Goal: Navigation & Orientation: Understand site structure

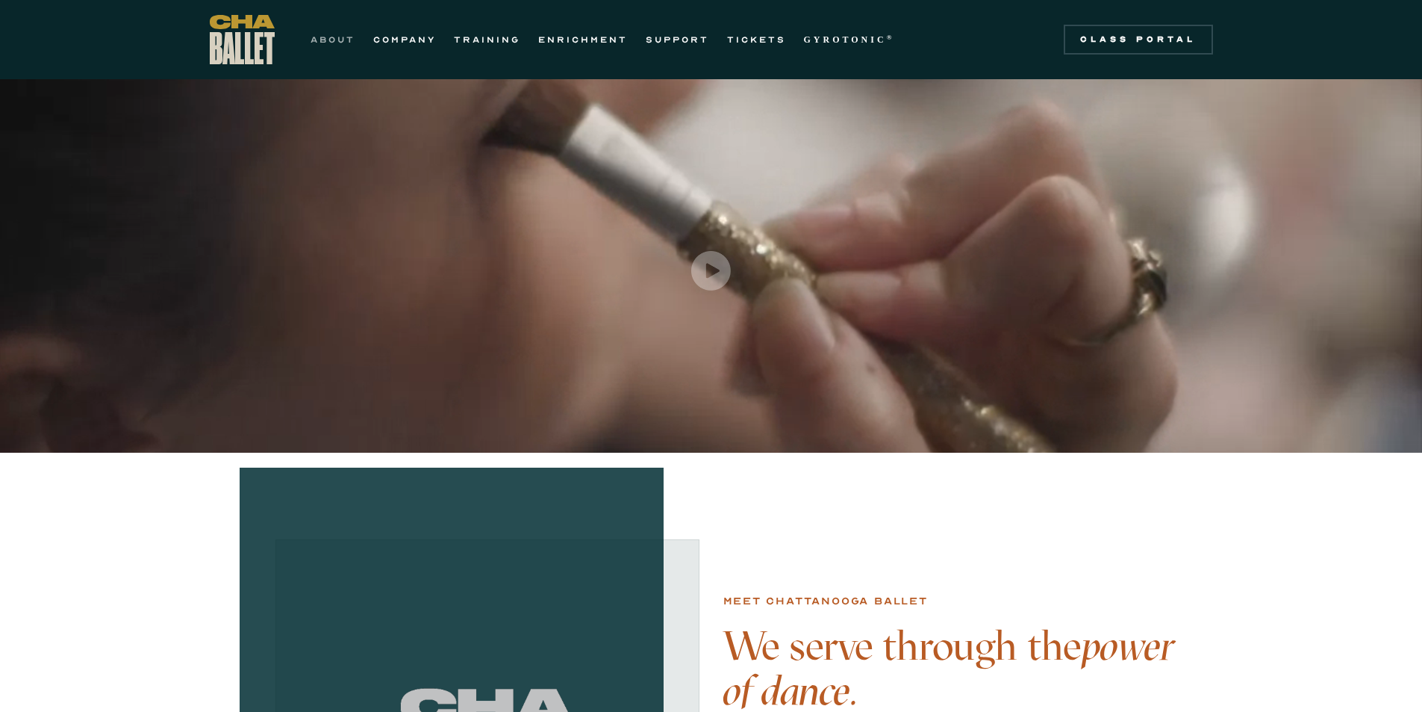
click at [339, 35] on link "ABOUT" at bounding box center [333, 40] width 45 height 18
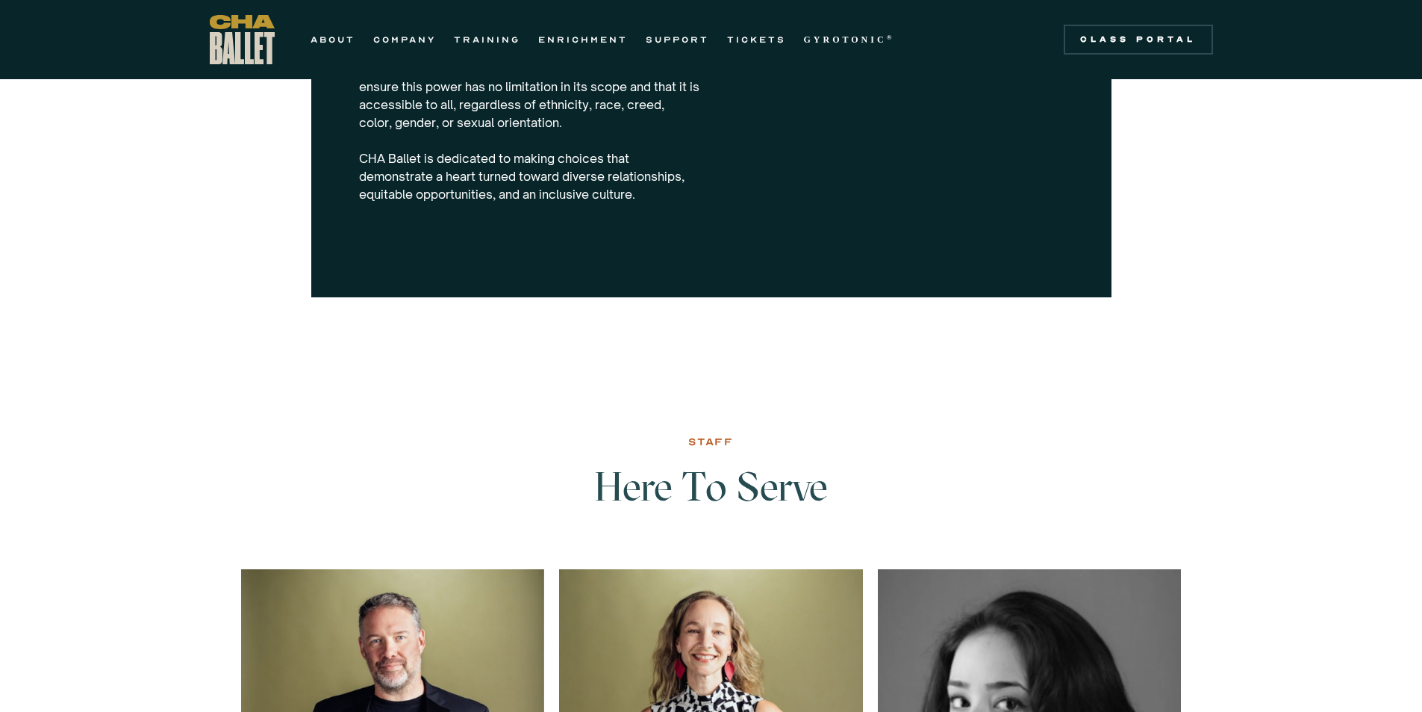
scroll to position [1246, 0]
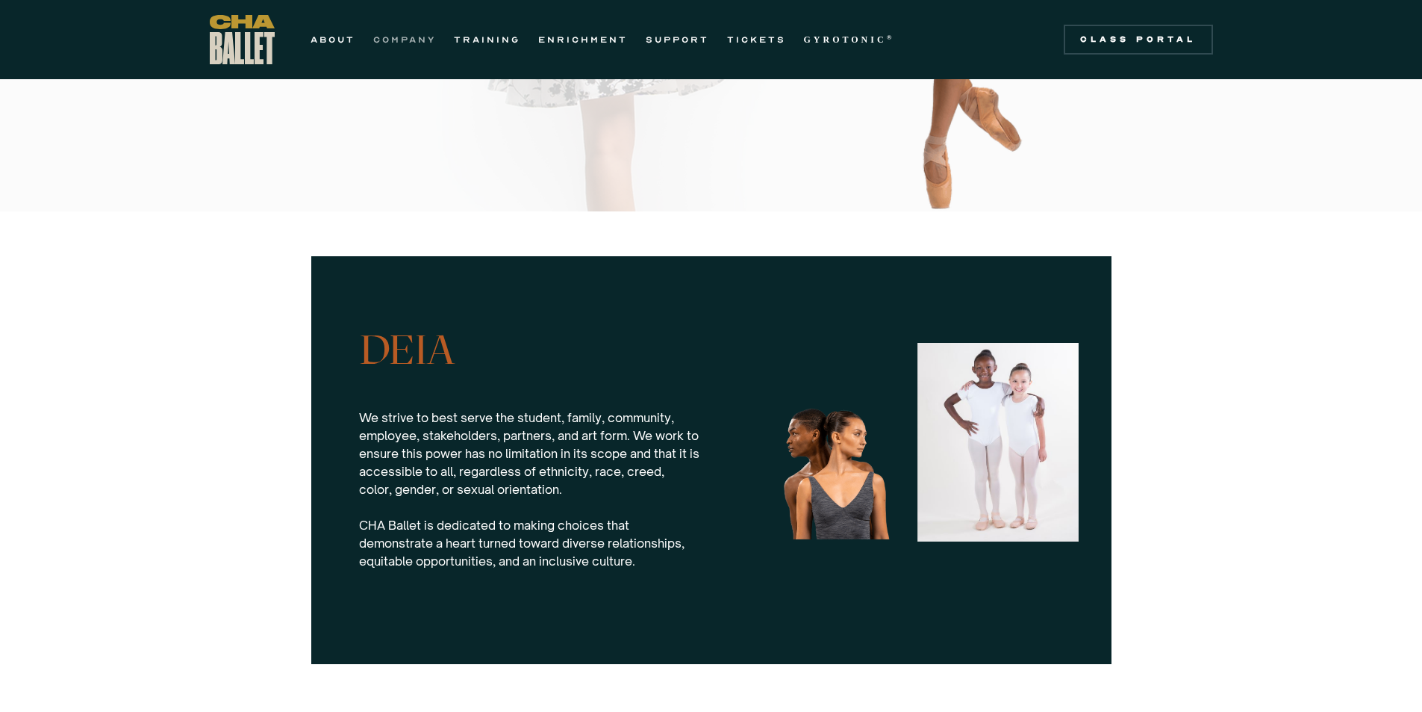
click at [401, 44] on link "COMPANY" at bounding box center [404, 40] width 63 height 18
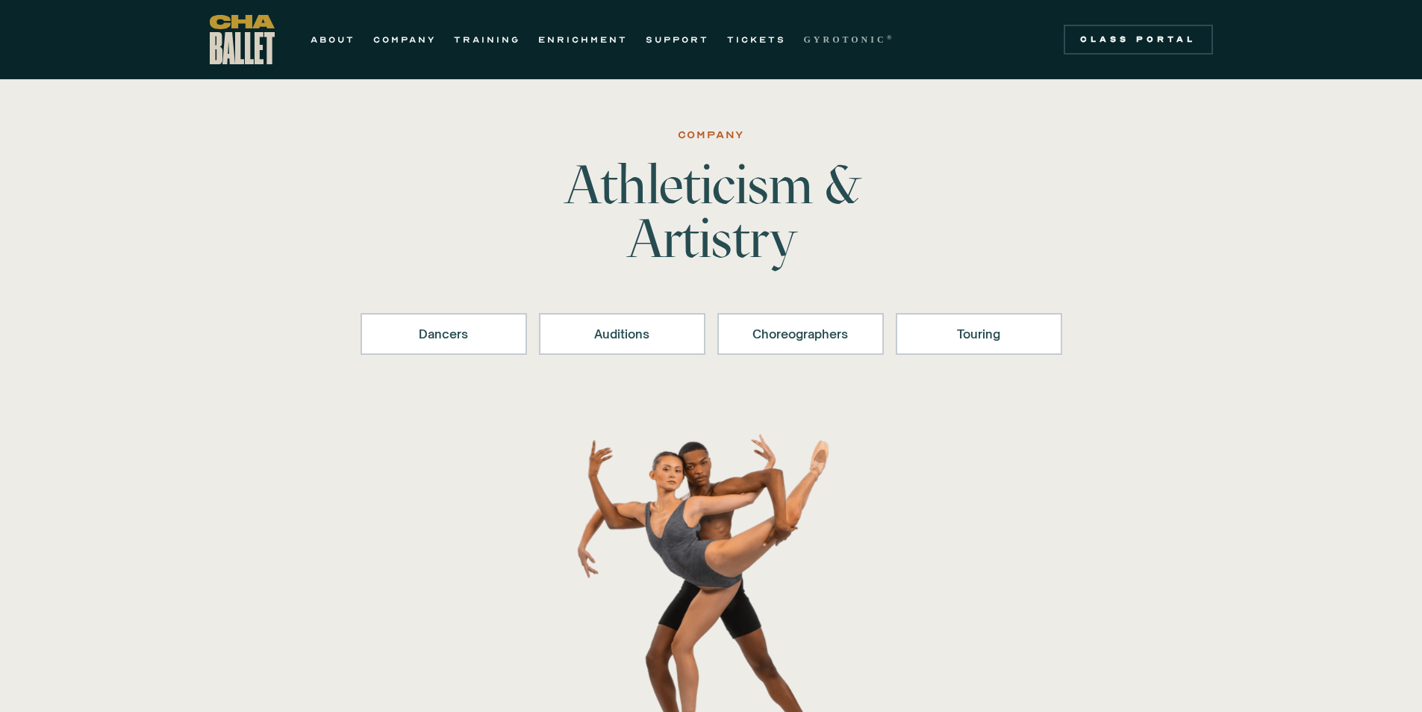
click at [840, 42] on strong "GYROTONIC" at bounding box center [845, 39] width 83 height 10
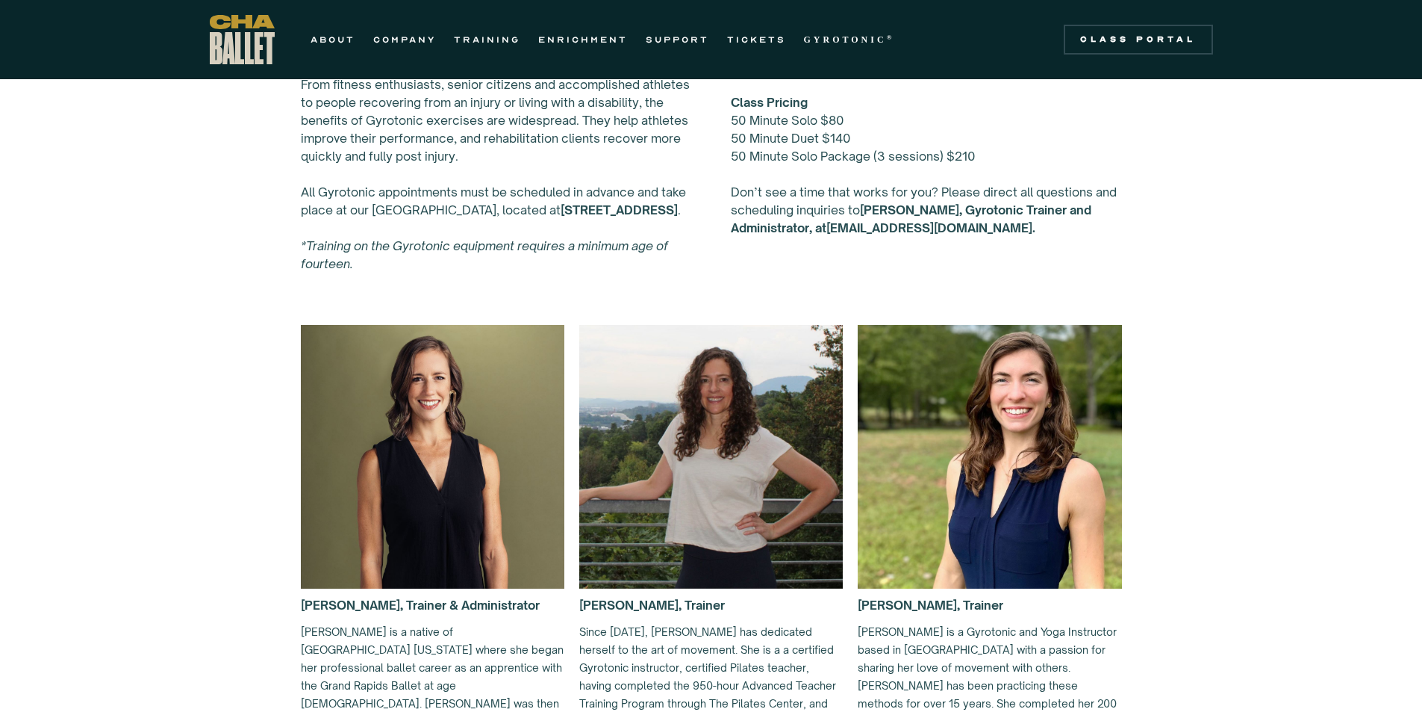
scroll to position [523, 0]
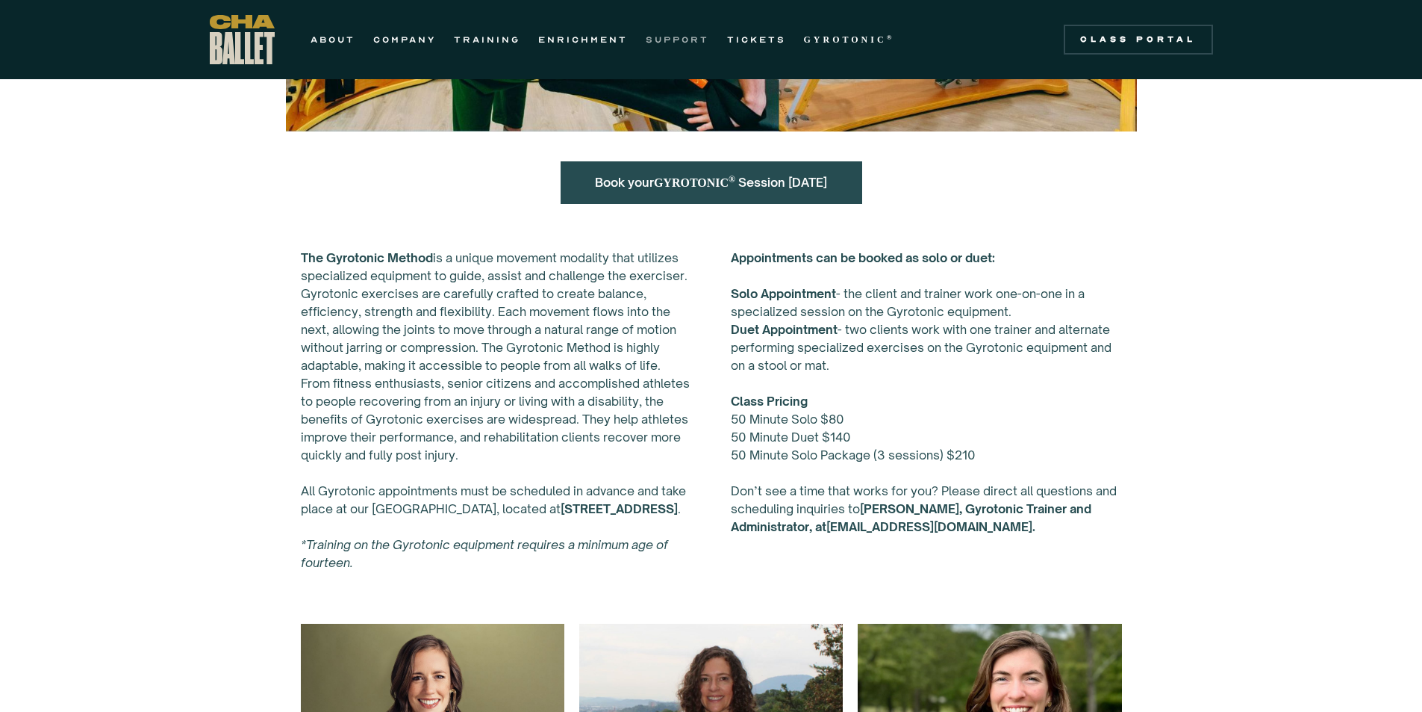
click at [698, 43] on link "SUPPORT" at bounding box center [677, 40] width 63 height 18
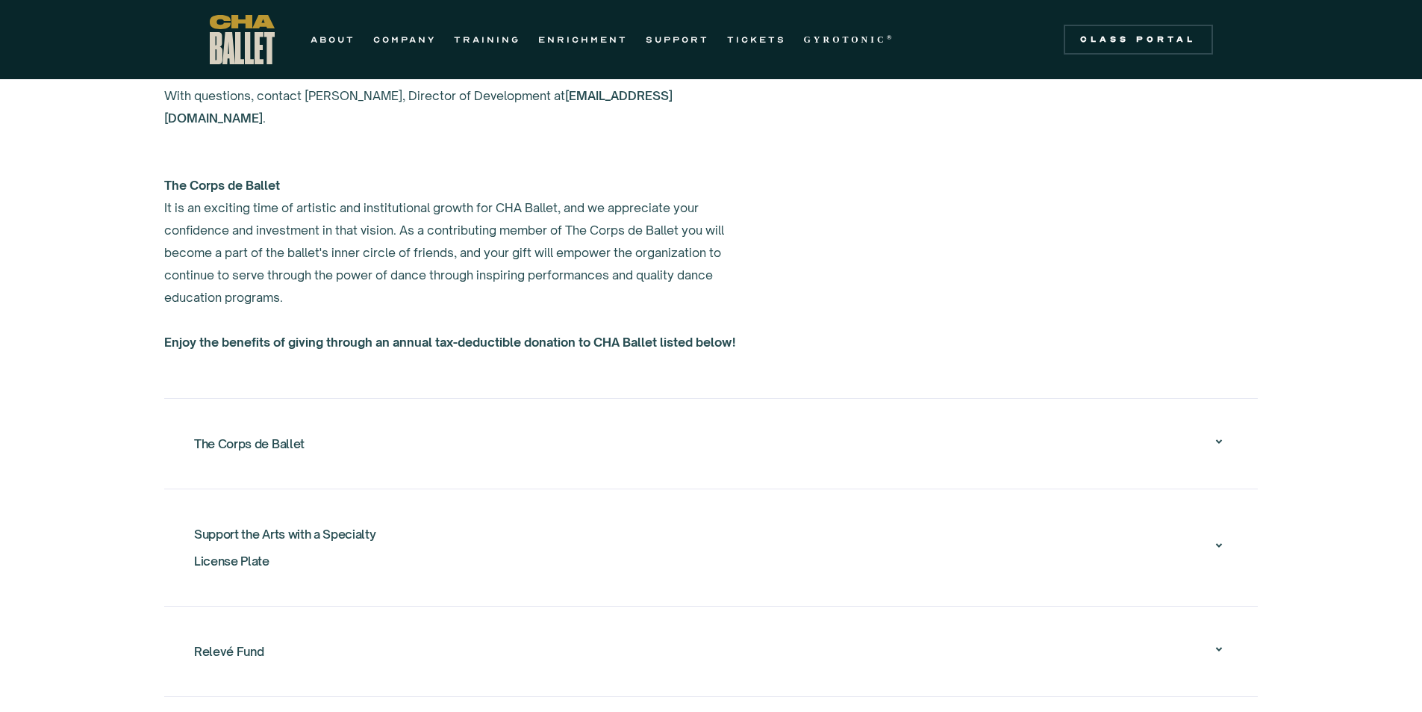
scroll to position [1419, 0]
